Goal: Task Accomplishment & Management: Complete application form

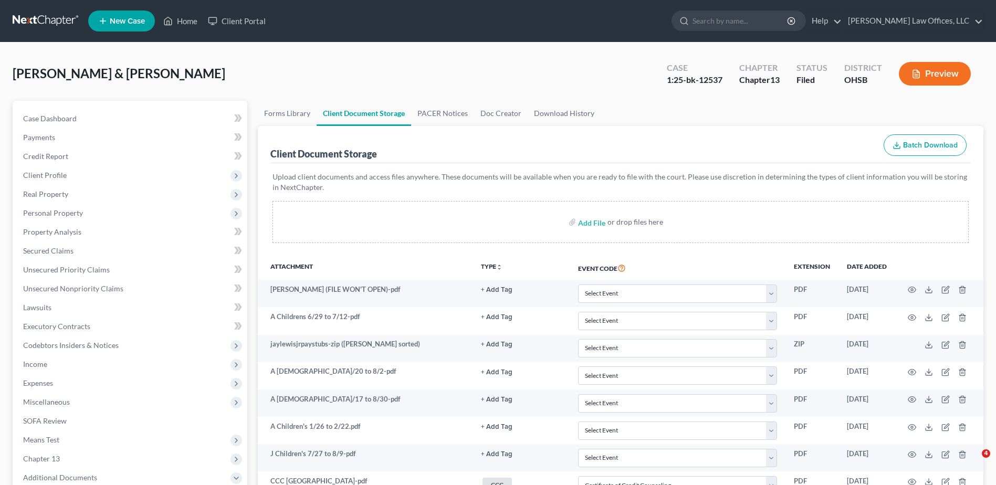
select select "7"
select select "52"
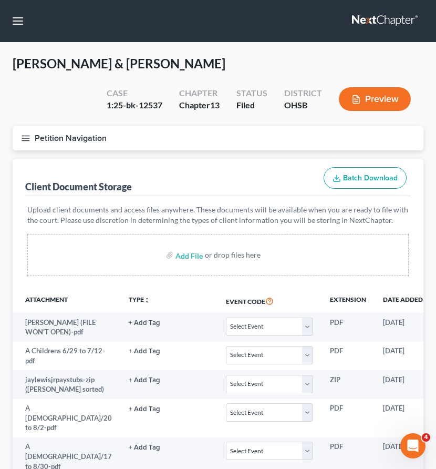
select select "7"
select select "52"
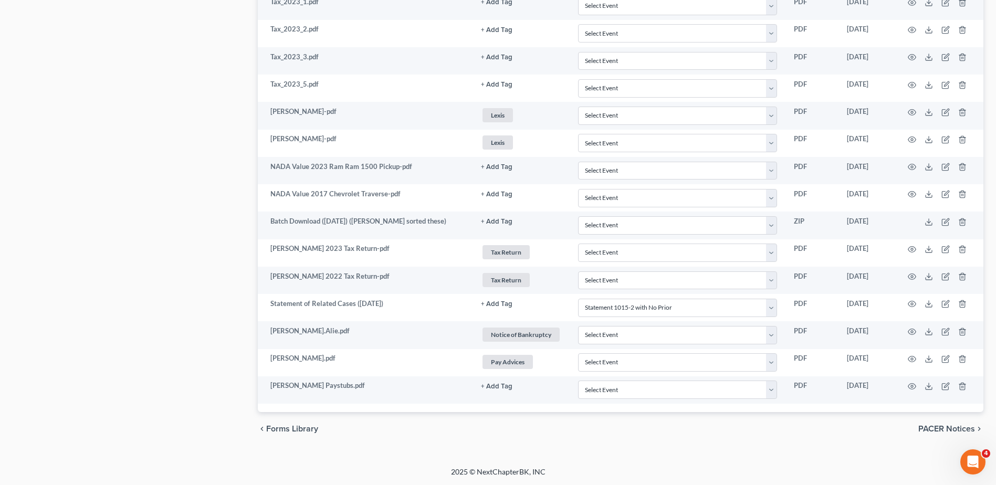
scroll to position [2209, 0]
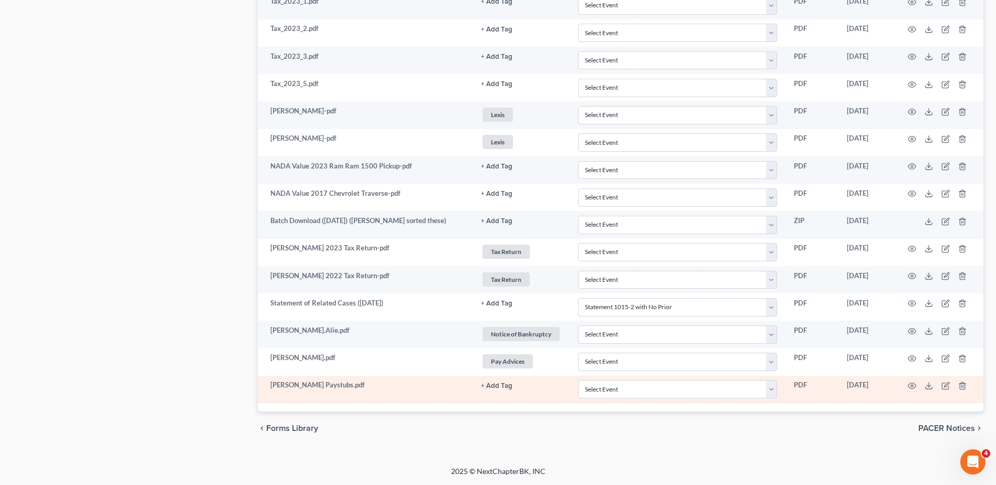
click at [495, 388] on button "+ Add Tag" at bounding box center [497, 386] width 32 height 7
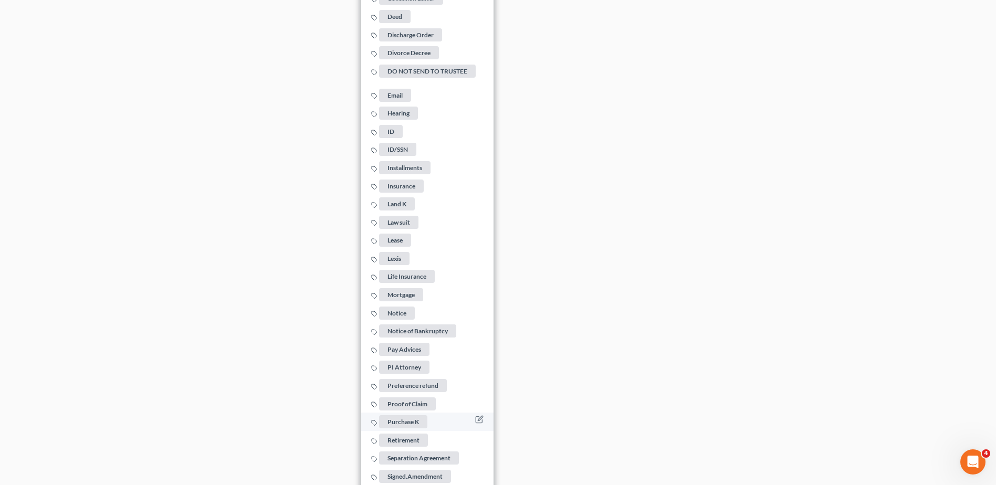
scroll to position [2892, 0]
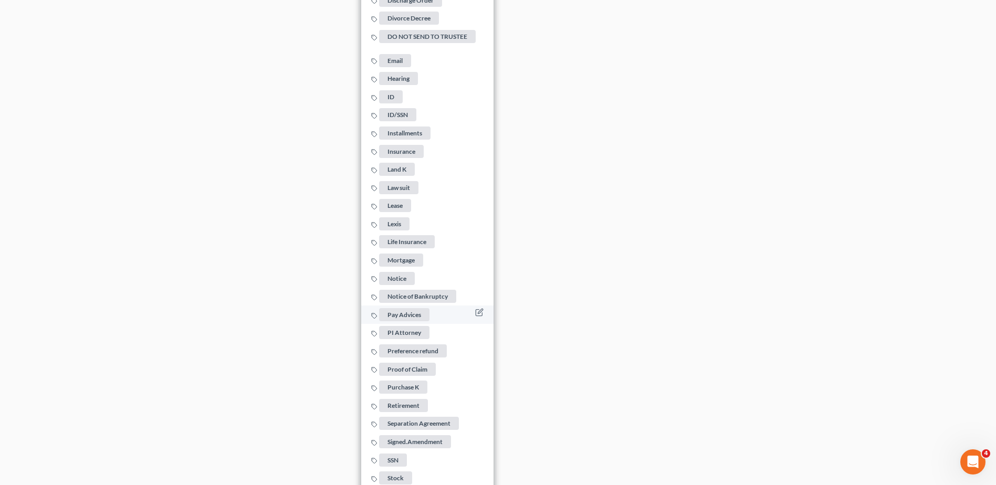
click at [406, 314] on span "Pay Advices" at bounding box center [404, 314] width 50 height 13
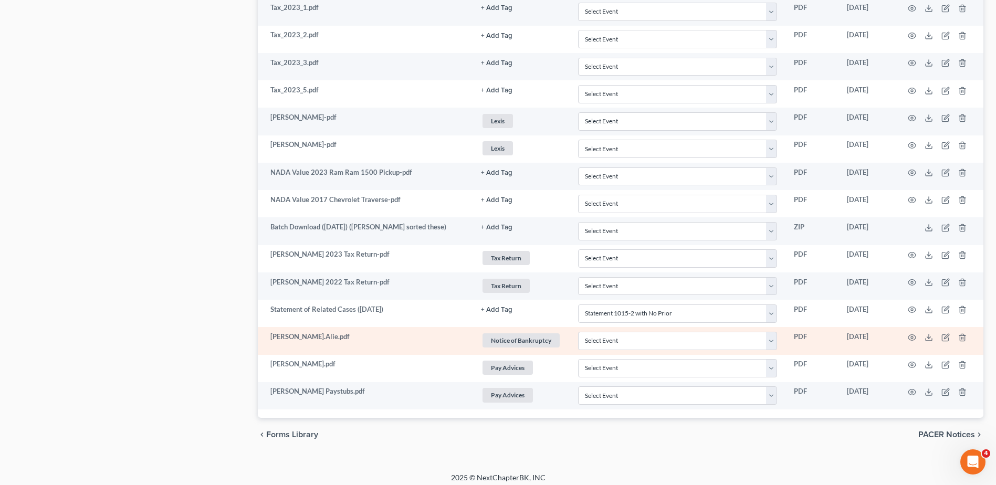
scroll to position [2209, 0]
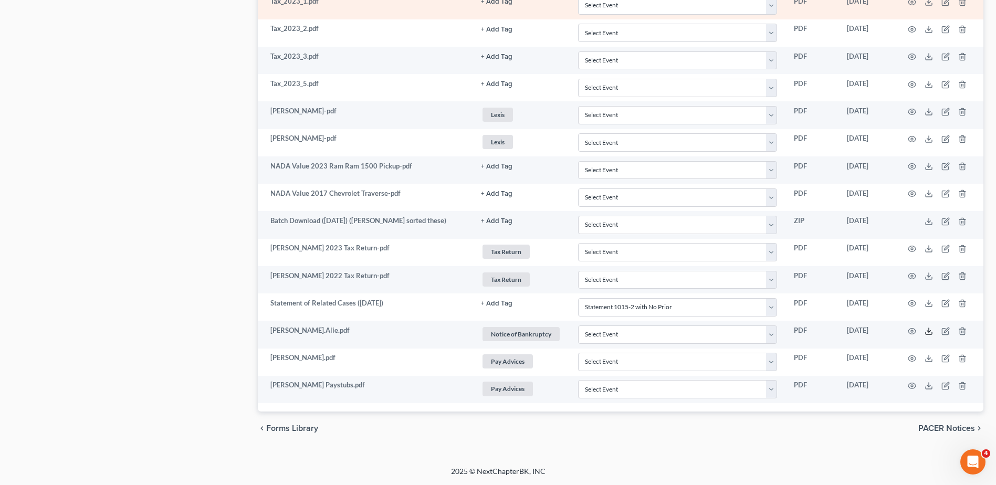
drag, startPoint x: 930, startPoint y: 332, endPoint x: 809, endPoint y: 10, distance: 343.7
click at [930, 332] on polyline at bounding box center [930, 331] width 4 height 2
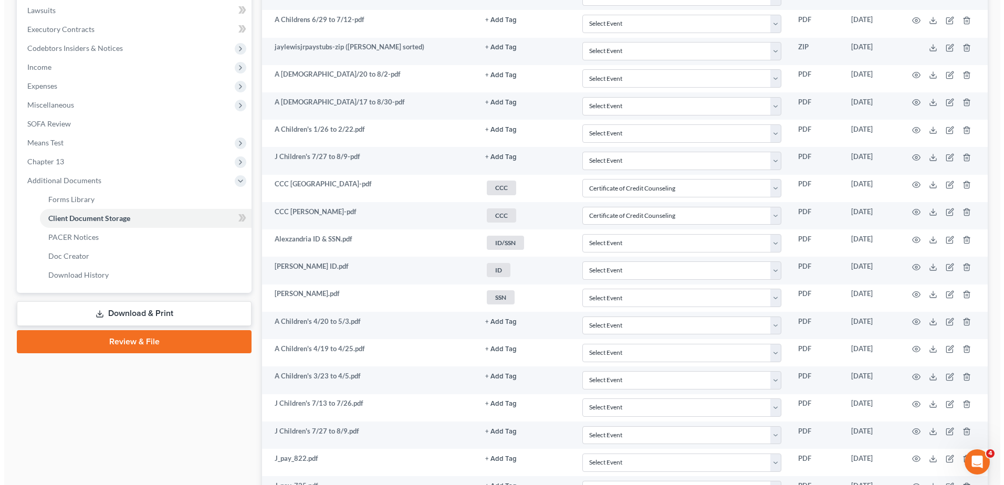
scroll to position [0, 0]
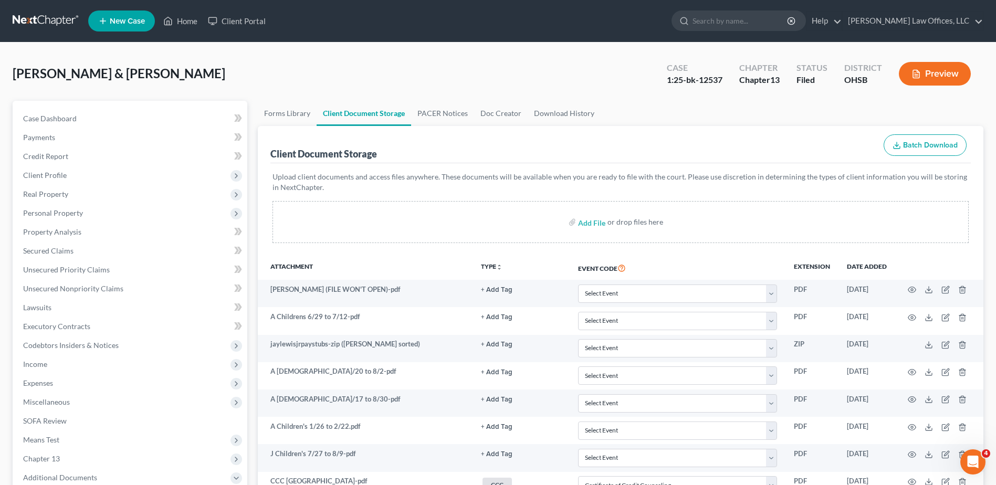
click at [939, 72] on button "Preview" at bounding box center [935, 74] width 72 height 24
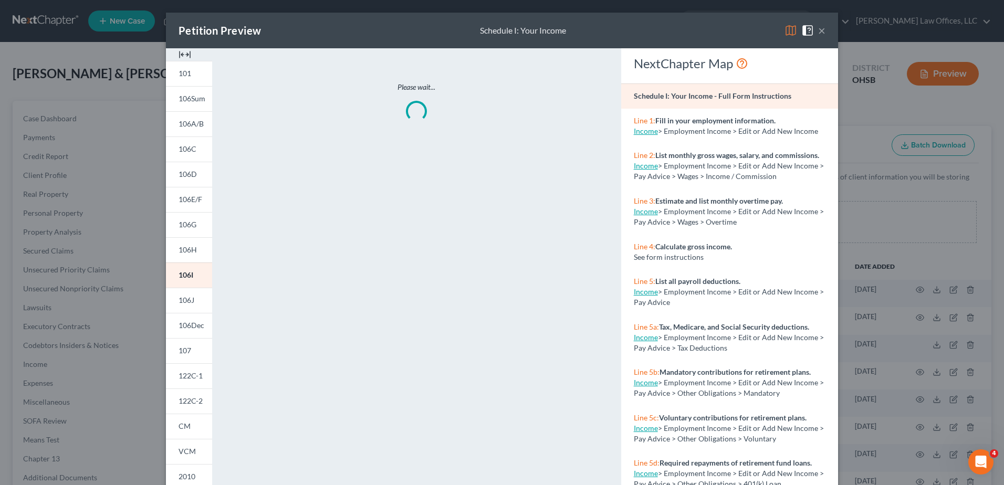
click at [179, 51] on img at bounding box center [185, 54] width 13 height 13
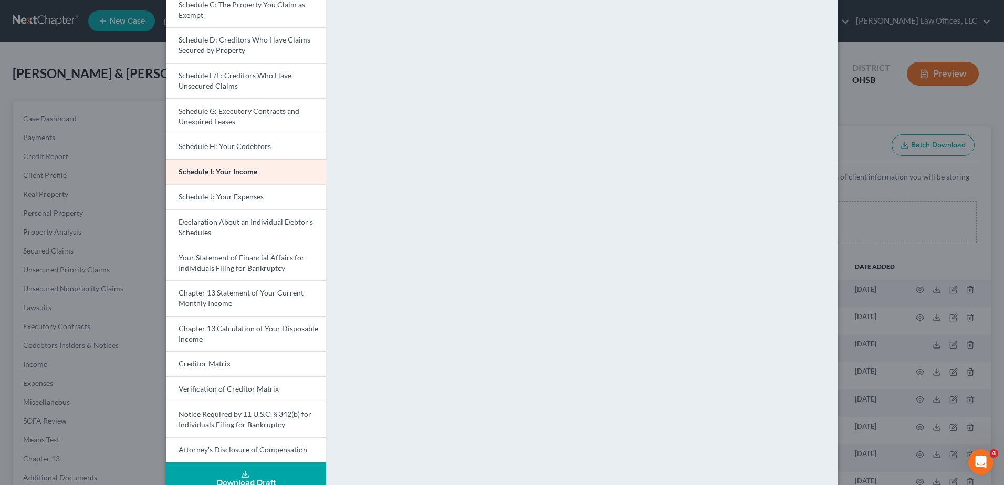
scroll to position [158, 0]
click at [207, 193] on span "Schedule J: Your Expenses" at bounding box center [221, 194] width 85 height 9
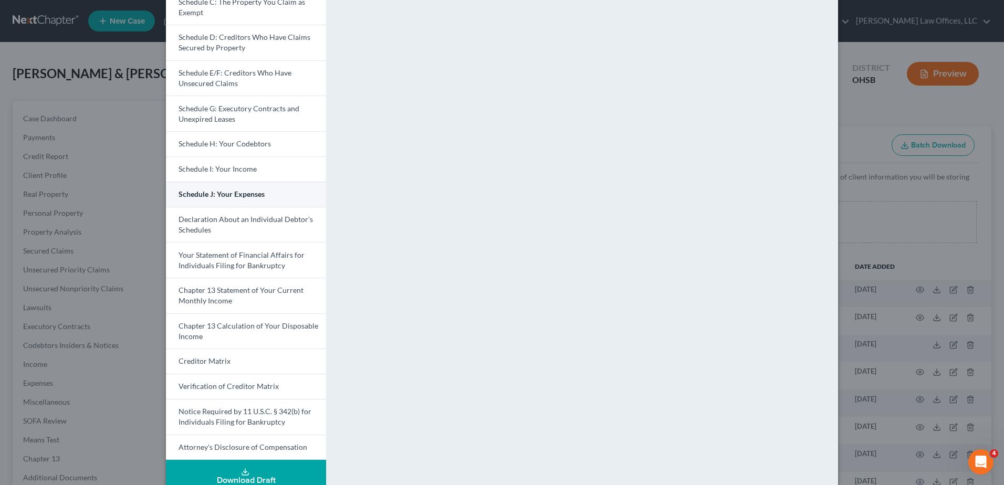
click at [206, 193] on span "Schedule J: Your Expenses" at bounding box center [222, 194] width 86 height 9
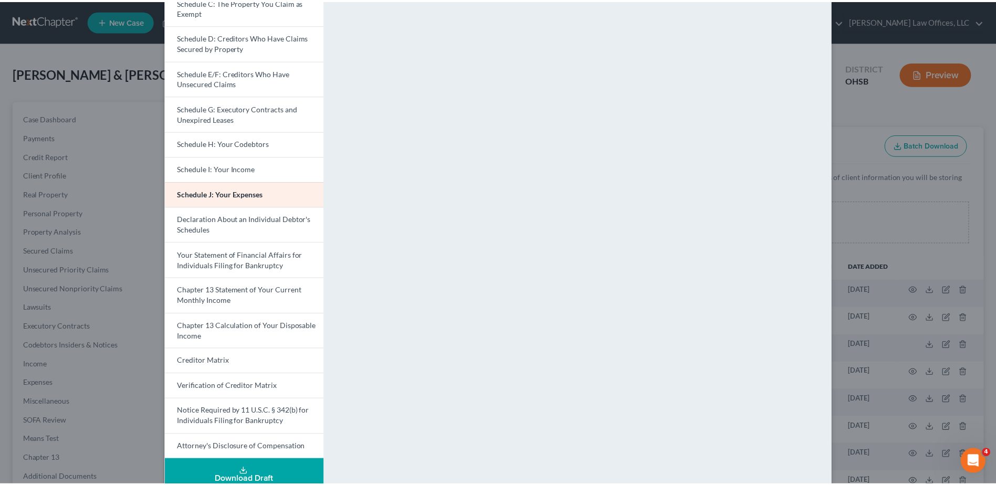
scroll to position [0, 0]
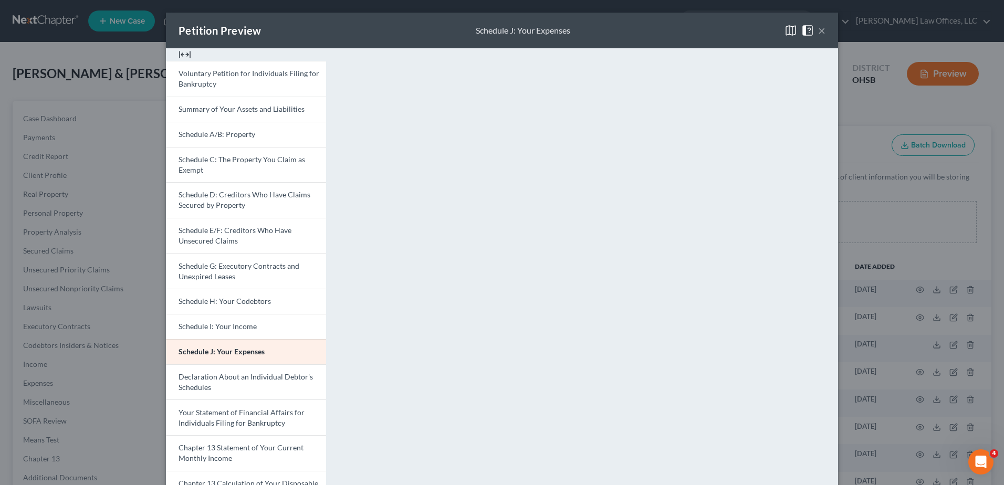
click at [818, 31] on button "×" at bounding box center [821, 30] width 7 height 13
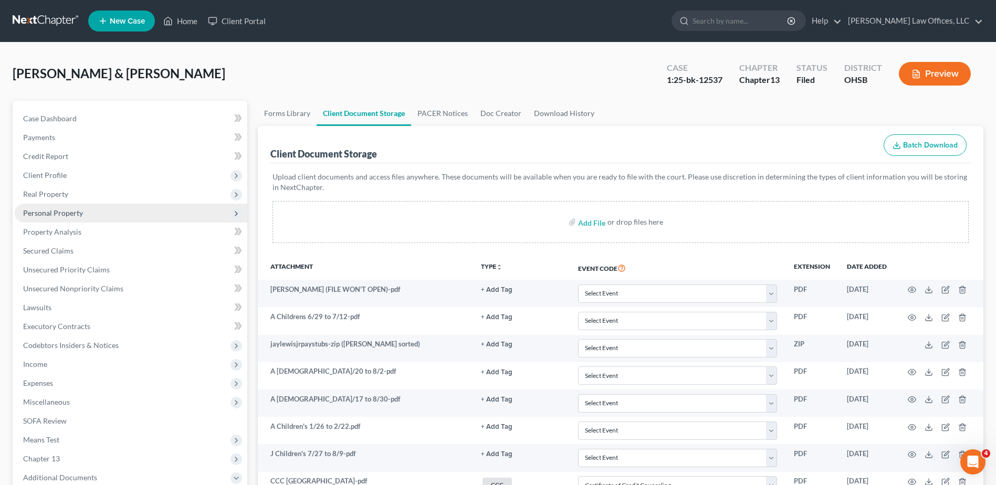
click at [53, 213] on span "Personal Property" at bounding box center [53, 213] width 60 height 9
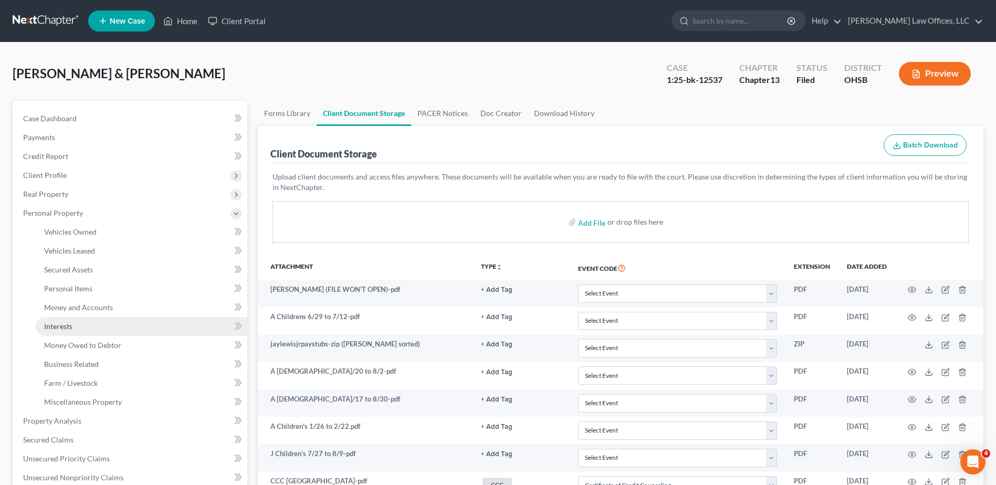
click at [66, 327] on span "Interests" at bounding box center [58, 326] width 28 height 9
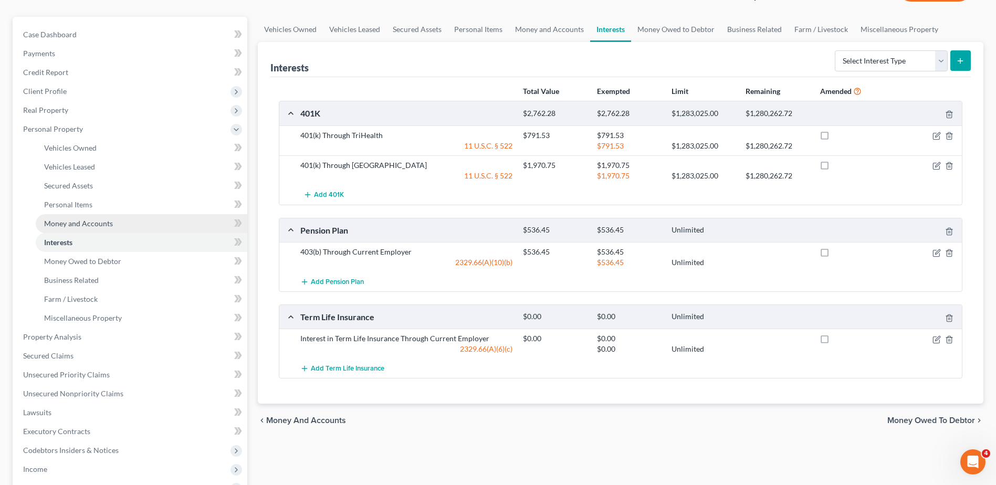
scroll to position [105, 0]
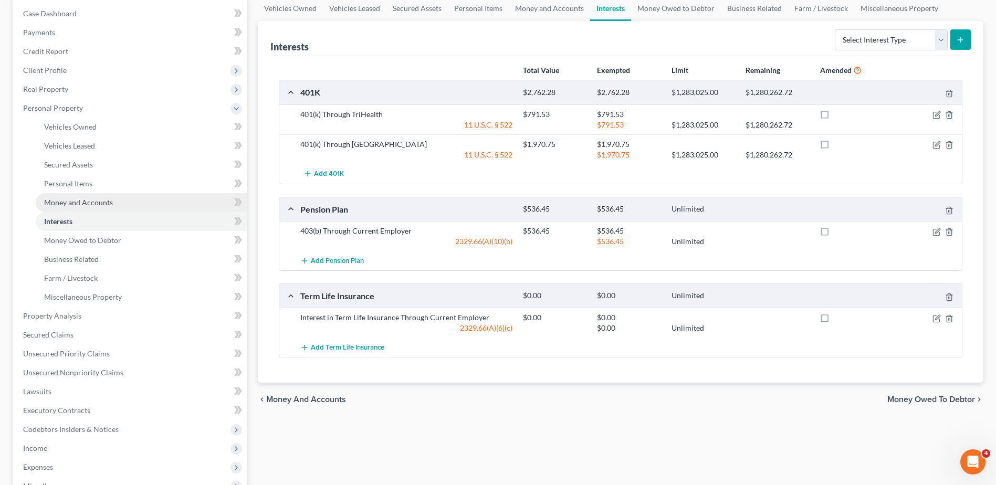
click at [81, 199] on span "Money and Accounts" at bounding box center [78, 202] width 69 height 9
